Goal: Transaction & Acquisition: Download file/media

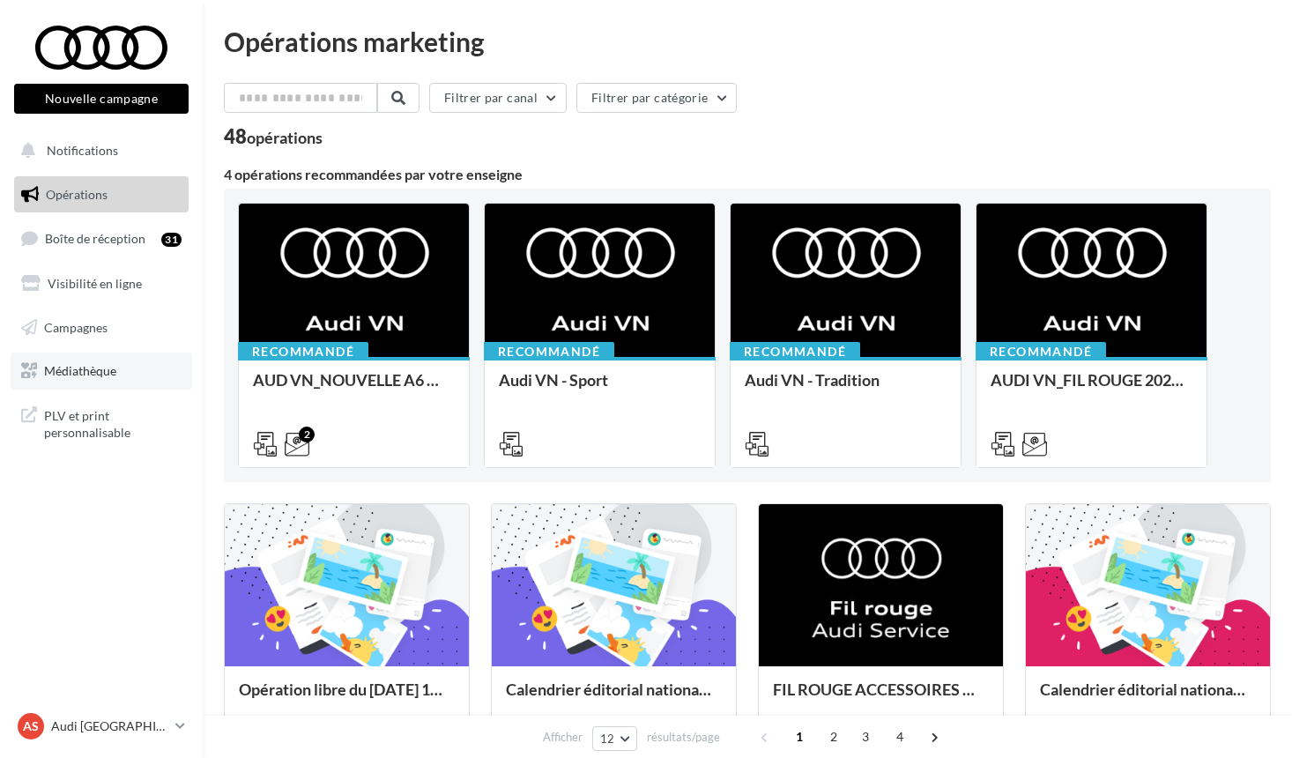
click at [90, 375] on span "Médiathèque" at bounding box center [80, 370] width 72 height 15
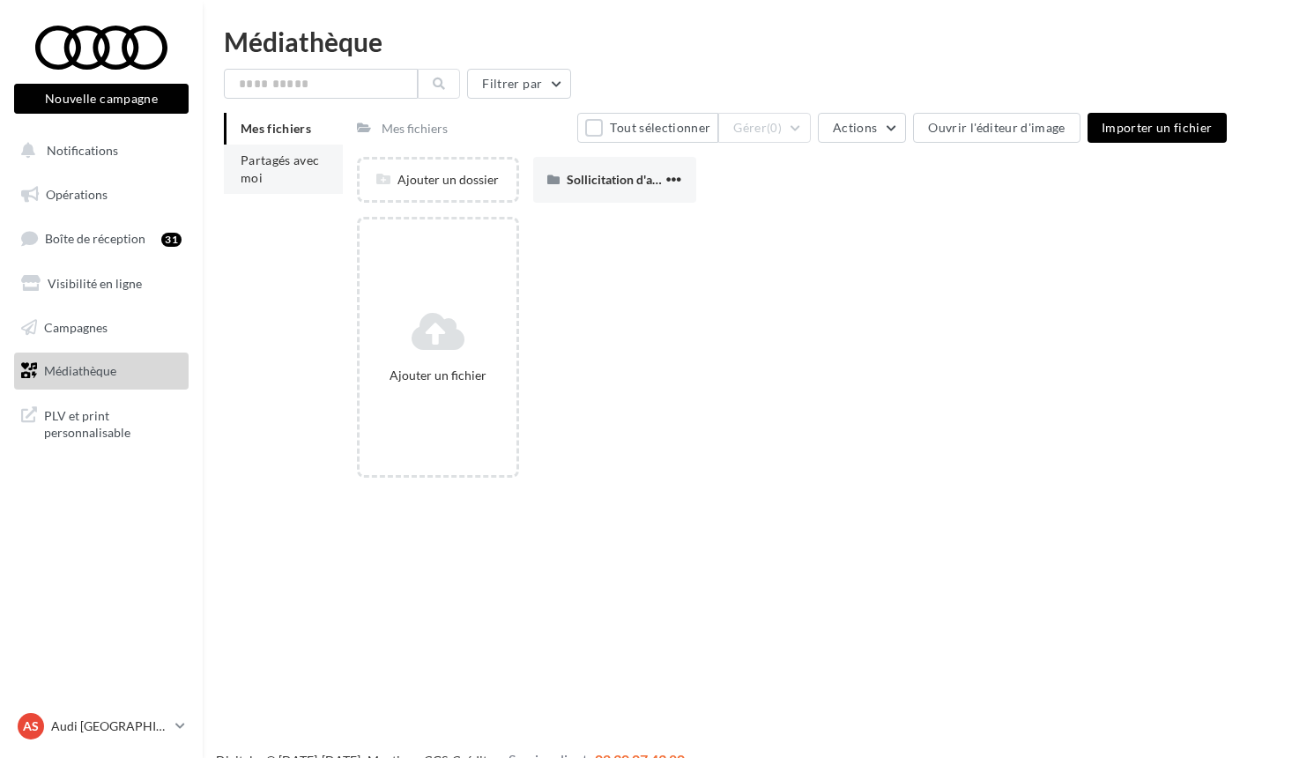
click at [295, 173] on li "Partagés avec moi" at bounding box center [283, 169] width 119 height 49
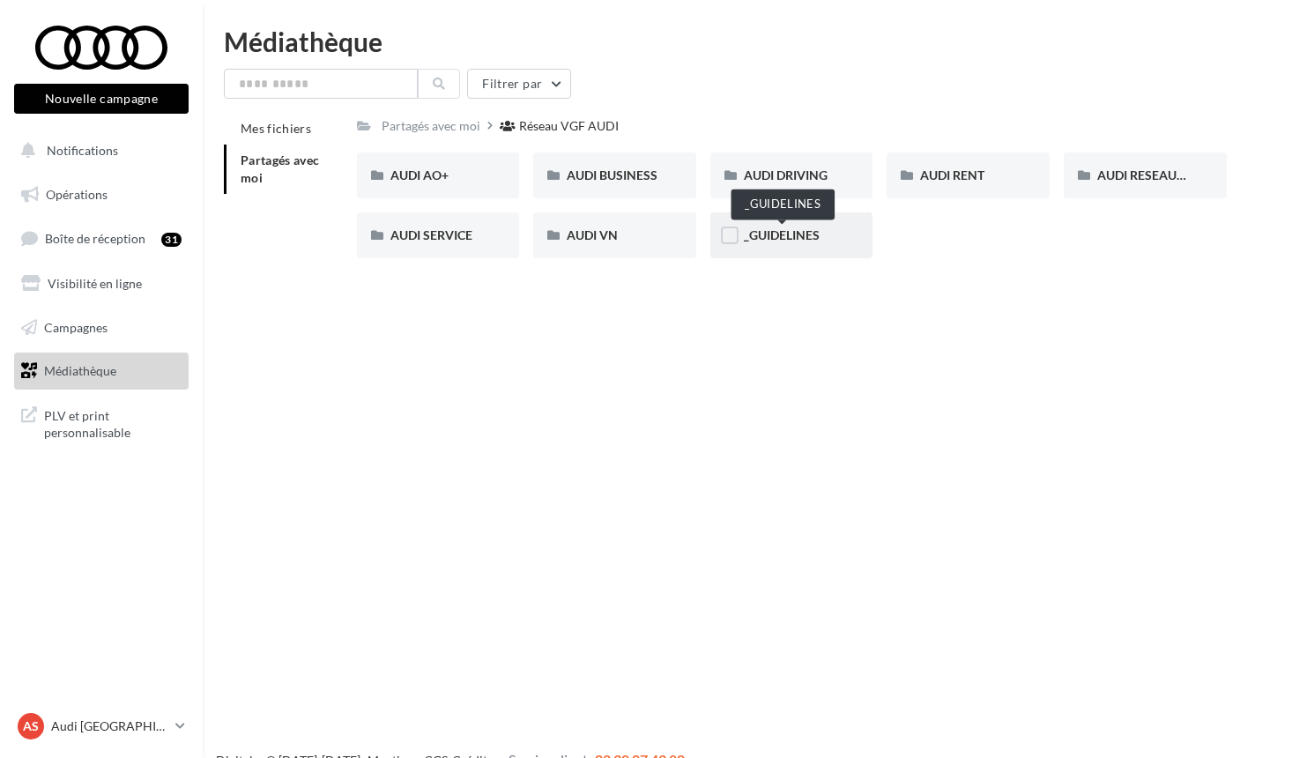
click at [745, 233] on span "_GUIDELINES" at bounding box center [782, 234] width 76 height 15
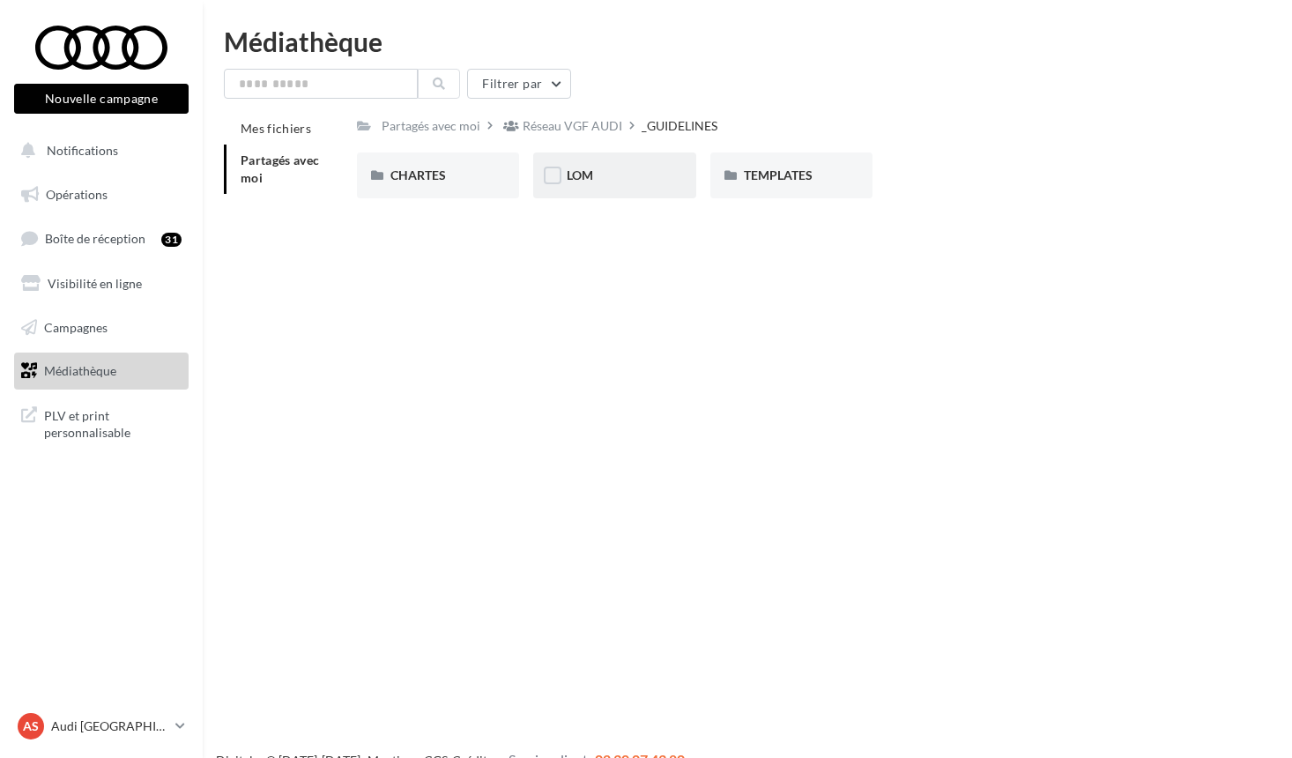
click at [633, 181] on div "LOM" at bounding box center [615, 176] width 96 height 18
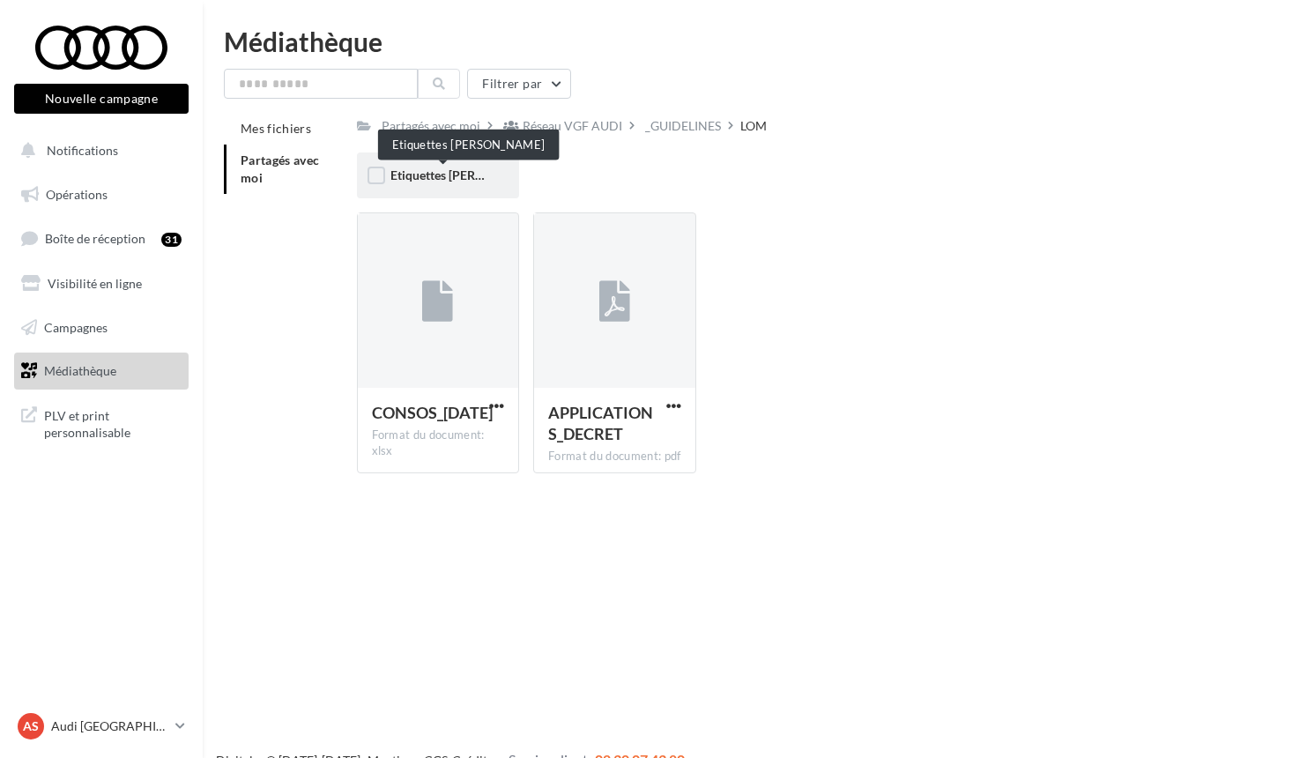
click at [460, 172] on span "Etiquettes Loi LOM" at bounding box center [468, 174] width 157 height 15
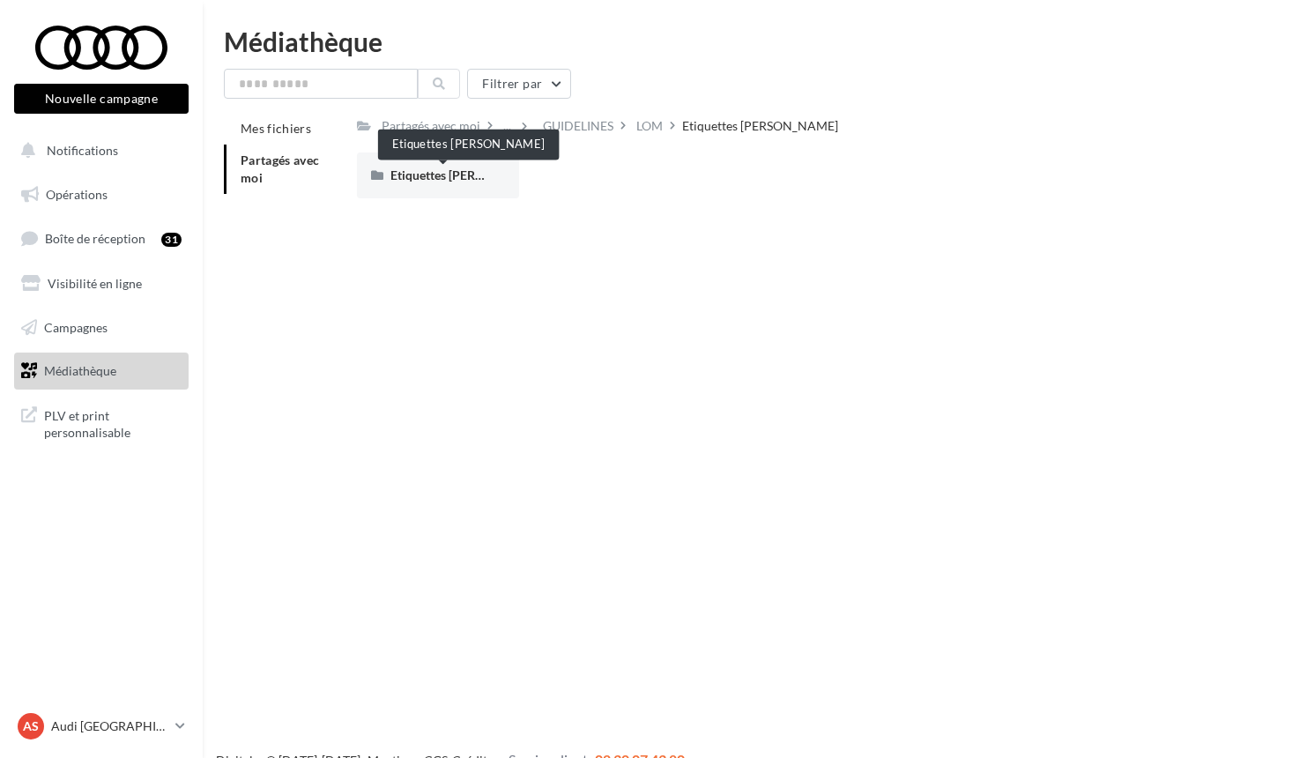
click at [460, 172] on span "Etiquettes Loi LOM" at bounding box center [468, 174] width 157 height 15
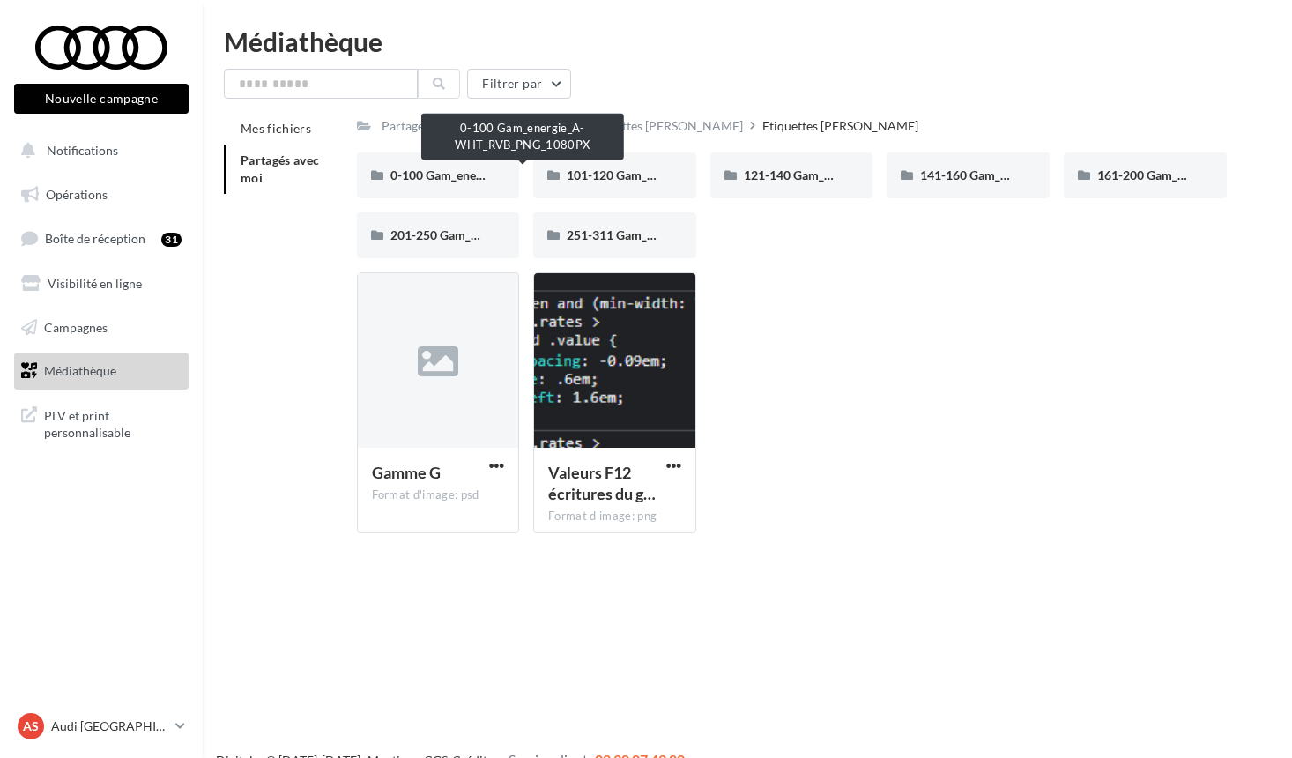
click at [460, 172] on span "0-100 Gam_energie_A-WHT_RVB_PNG_1080PX" at bounding box center [523, 174] width 267 height 15
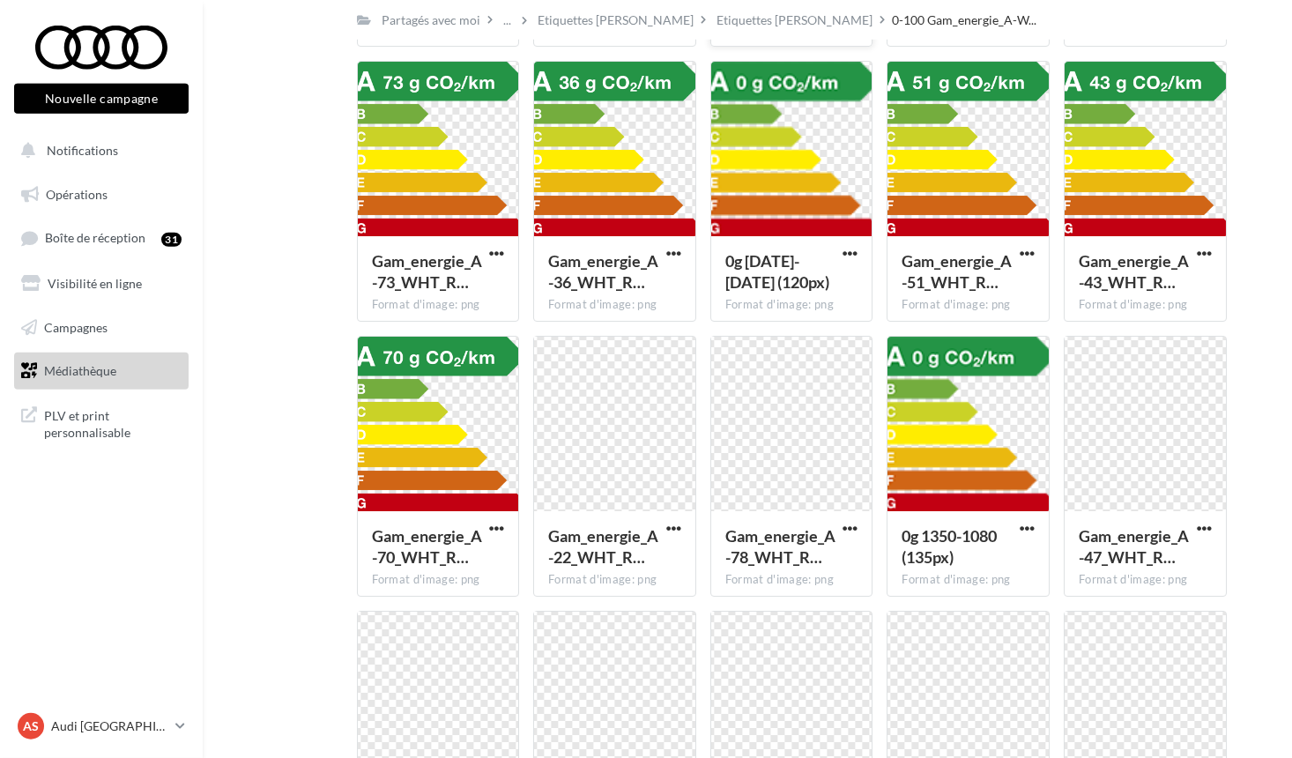
scroll to position [600, 0]
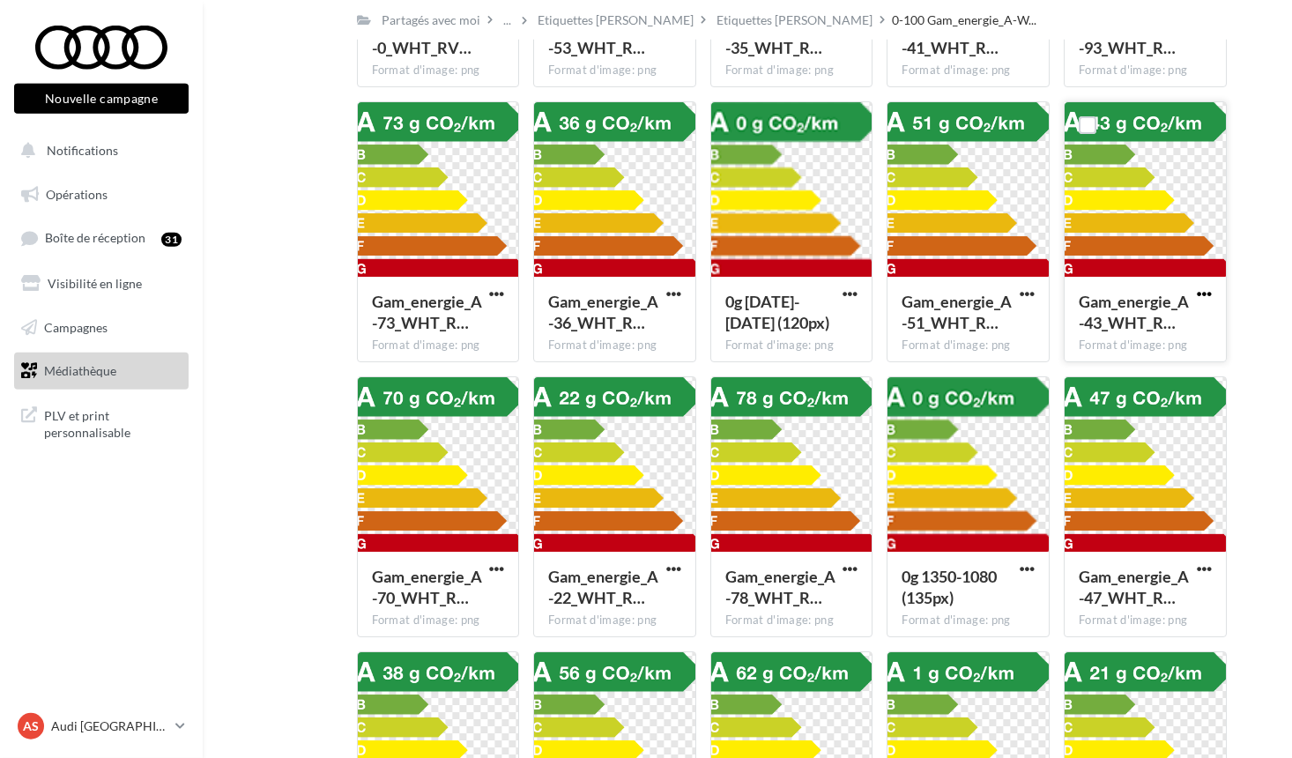
click at [1202, 293] on span "button" at bounding box center [1204, 293] width 15 height 15
click at [1141, 327] on button "Télécharger" at bounding box center [1127, 330] width 176 height 46
